Goal: Check status: Check status

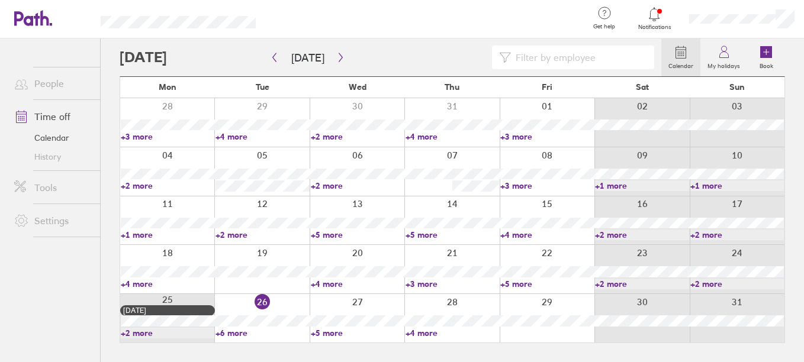
click at [222, 334] on link "+6 more" at bounding box center [263, 333] width 94 height 11
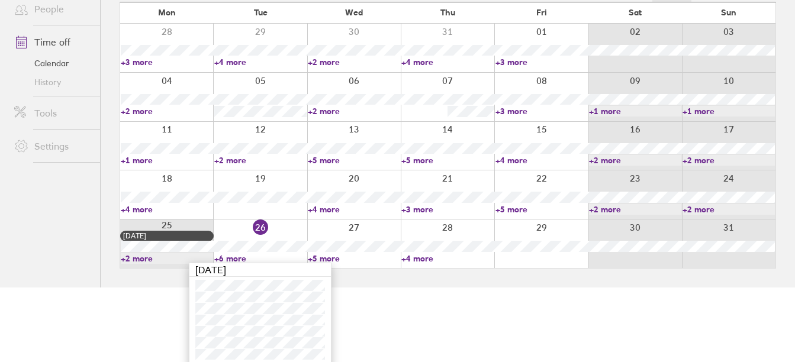
scroll to position [79, 0]
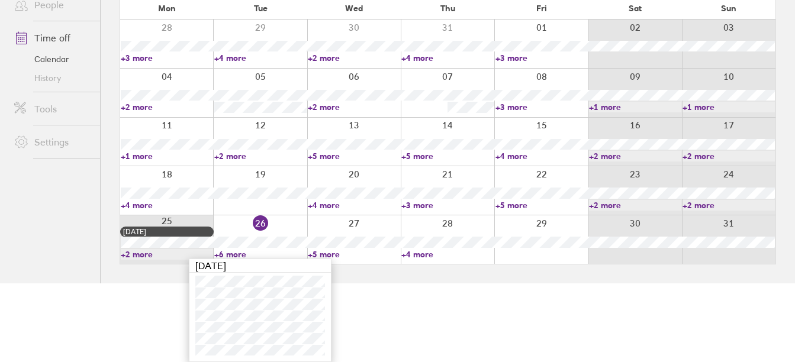
click at [331, 253] on link "+5 more" at bounding box center [354, 254] width 92 height 11
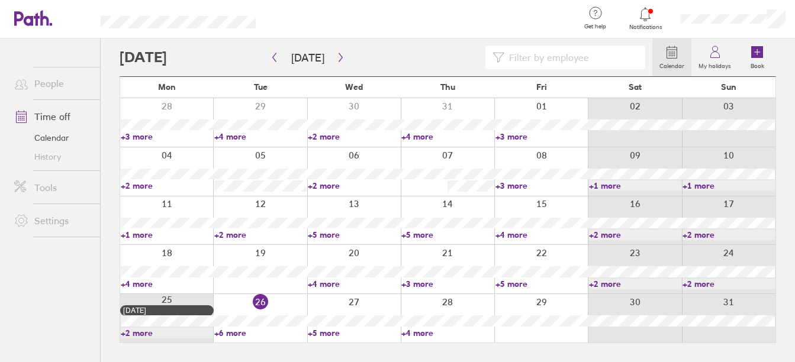
scroll to position [0, 0]
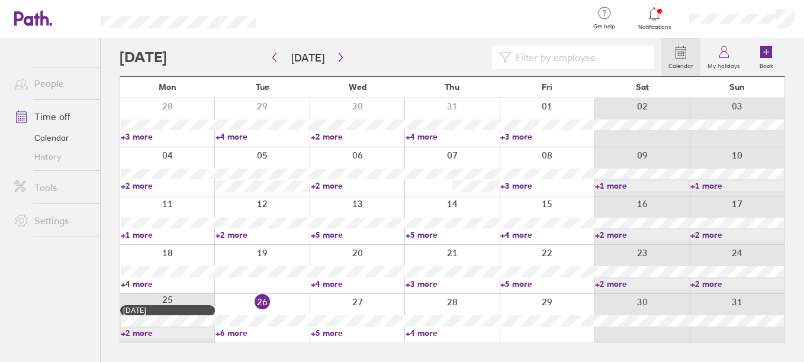
click at [333, 330] on link "+5 more" at bounding box center [358, 333] width 94 height 11
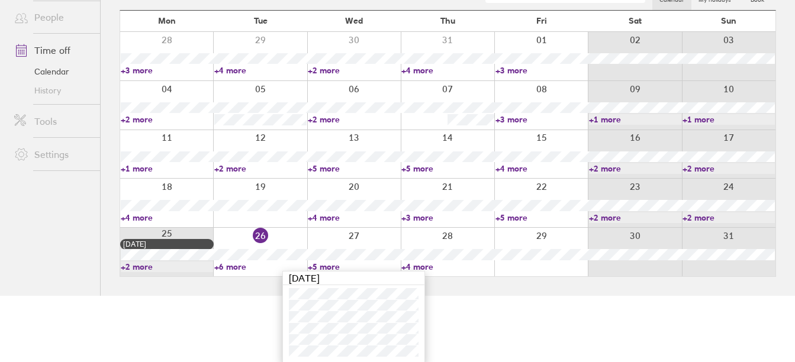
scroll to position [68, 0]
click at [420, 263] on link "+4 more" at bounding box center [447, 266] width 92 height 11
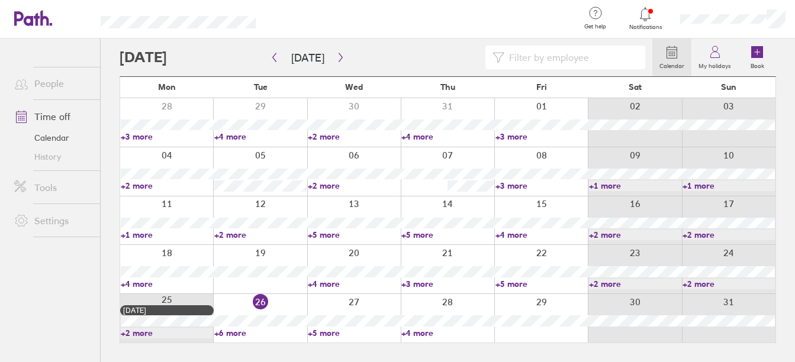
scroll to position [0, 0]
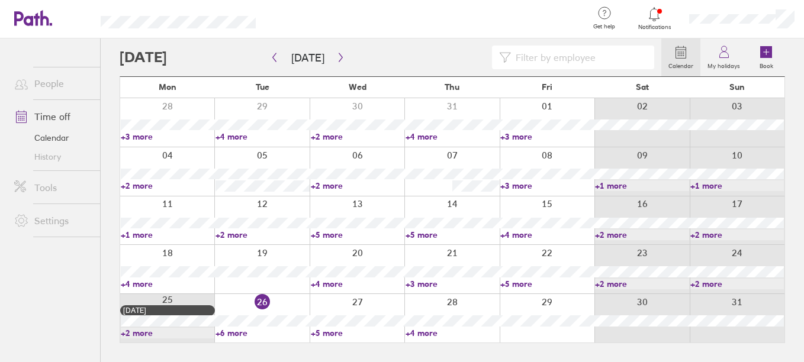
click at [414, 333] on link "+4 more" at bounding box center [453, 333] width 94 height 11
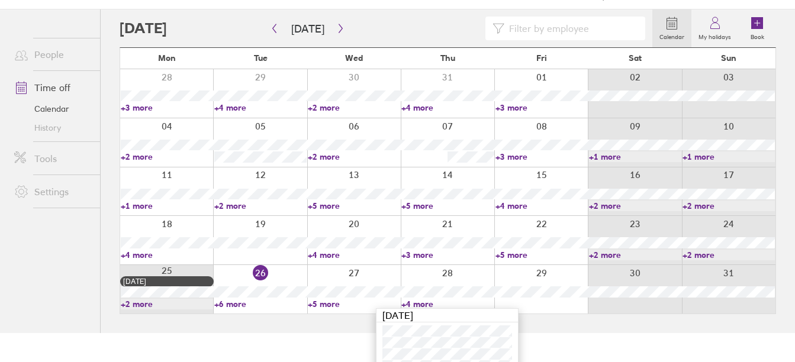
scroll to position [56, 0]
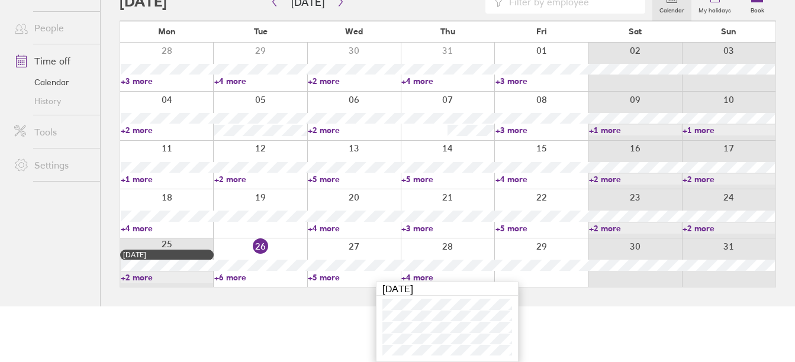
drag, startPoint x: 239, startPoint y: 280, endPoint x: 316, endPoint y: 287, distance: 77.3
click at [239, 280] on link "+6 more" at bounding box center [260, 277] width 92 height 11
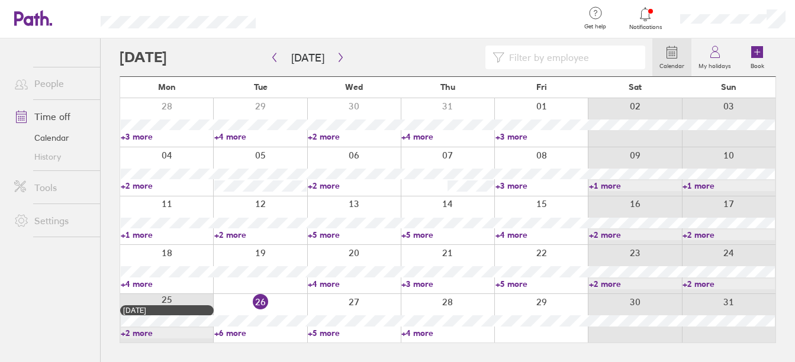
scroll to position [0, 0]
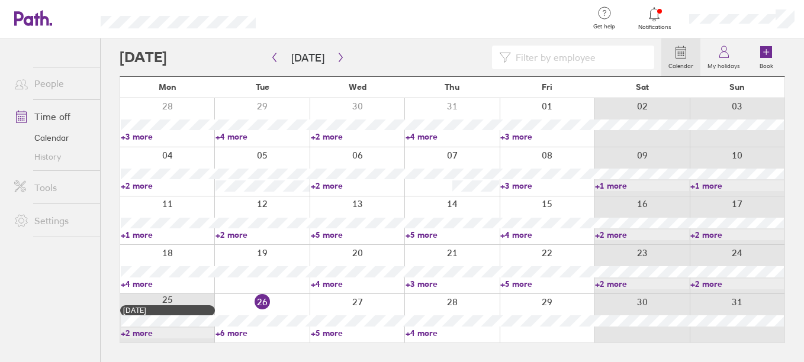
click at [242, 332] on link "+6 more" at bounding box center [263, 333] width 94 height 11
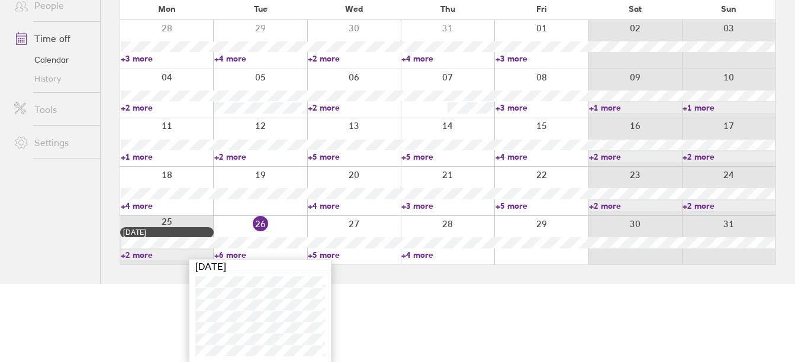
scroll to position [79, 0]
click at [328, 256] on link "+5 more" at bounding box center [354, 254] width 92 height 11
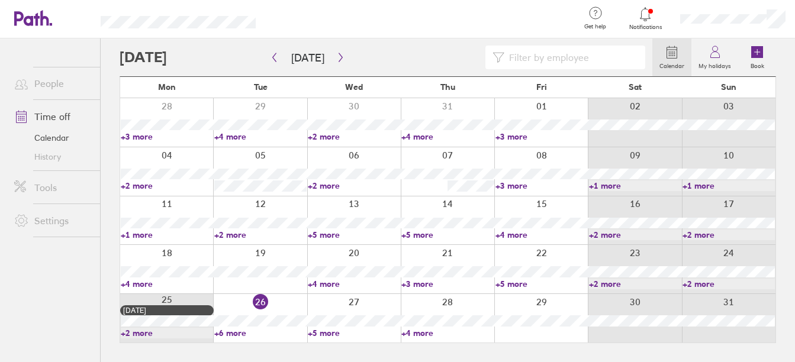
scroll to position [0, 0]
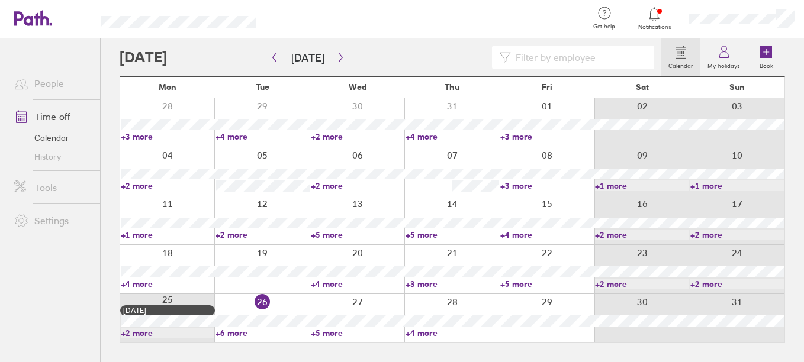
click at [330, 334] on link "+5 more" at bounding box center [358, 333] width 94 height 11
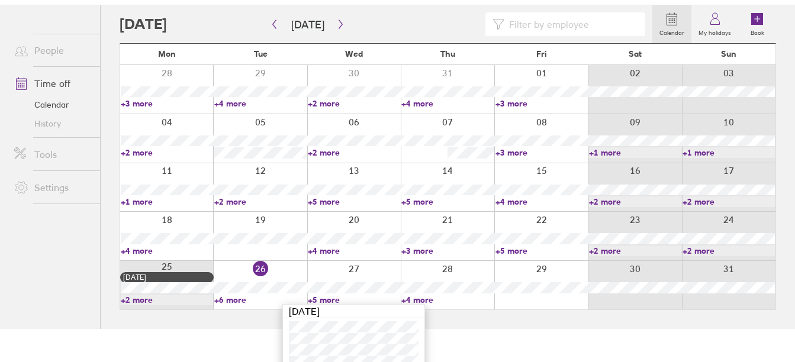
scroll to position [68, 0]
